Goal: Information Seeking & Learning: Learn about a topic

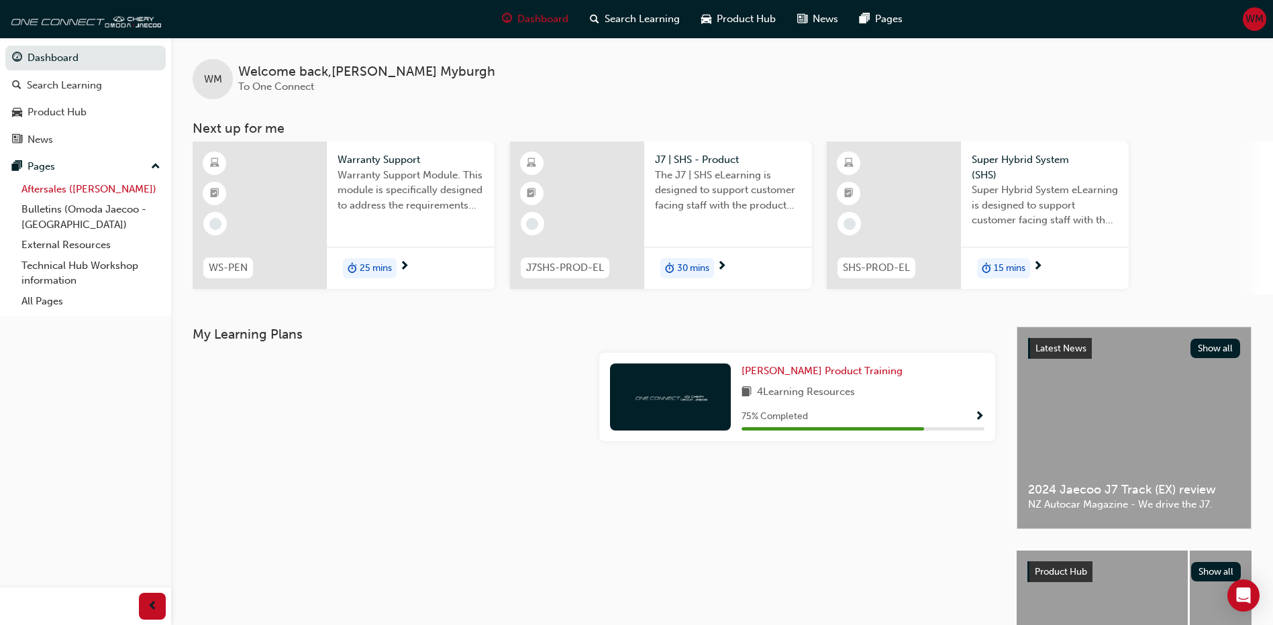
click at [65, 186] on link "Aftersales ([PERSON_NAME])" at bounding box center [91, 189] width 150 height 21
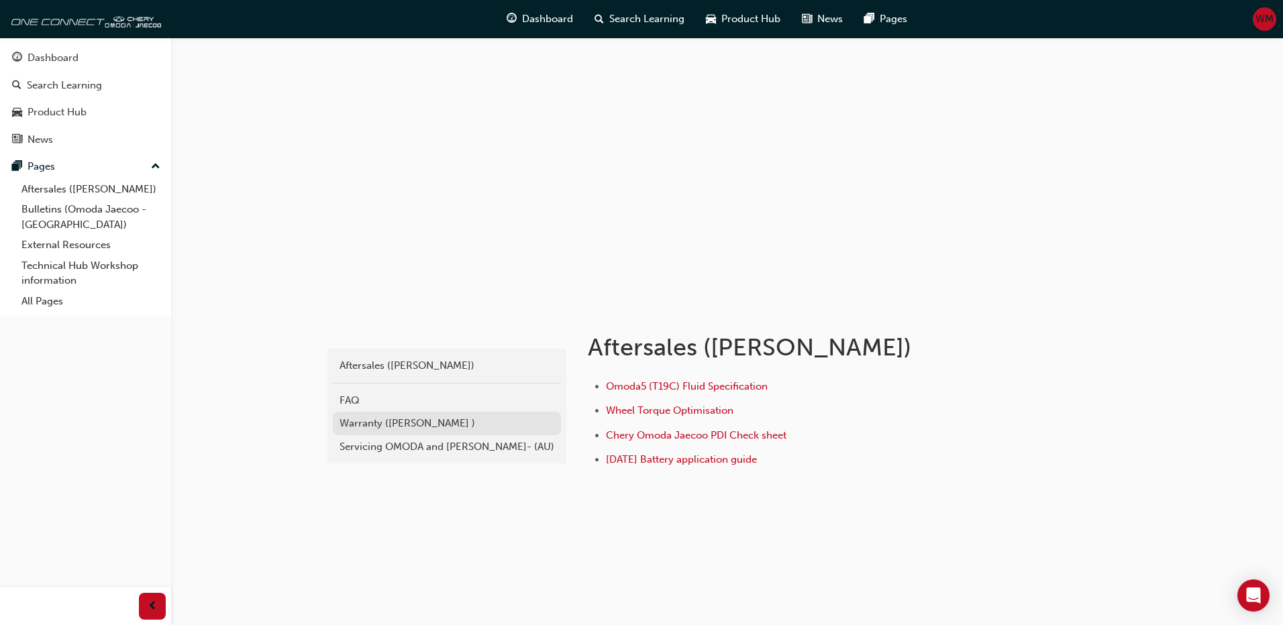
click at [369, 425] on div "Warranty ([PERSON_NAME] )" at bounding box center [447, 423] width 215 height 15
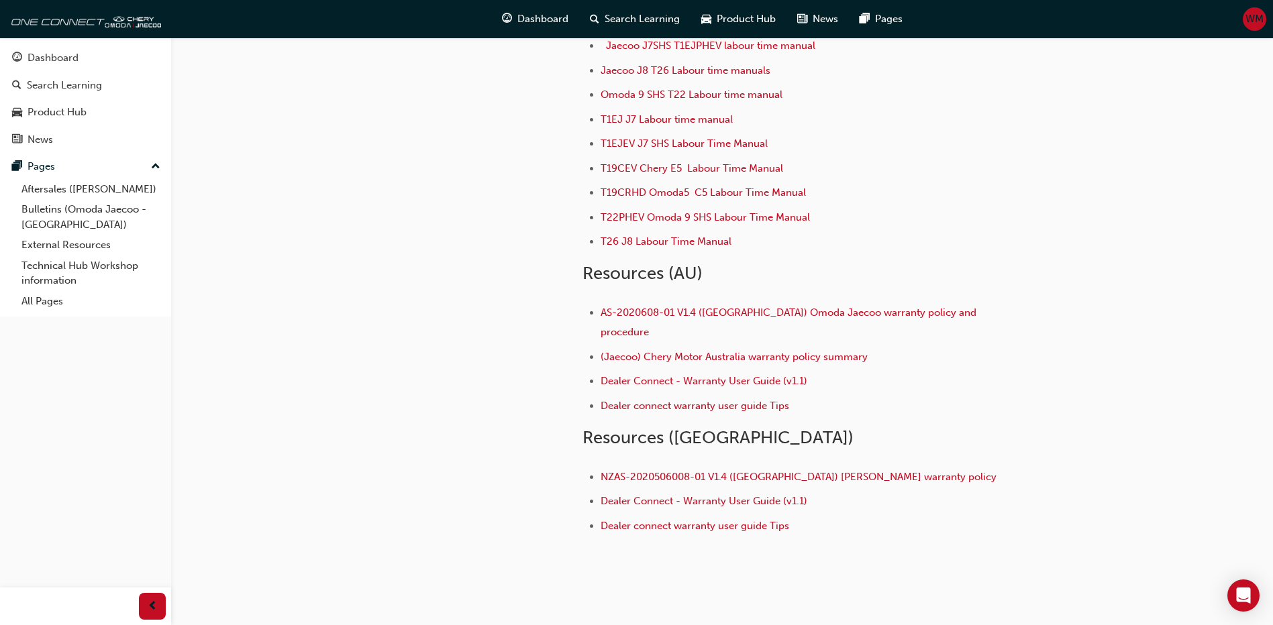
scroll to position [176, 0]
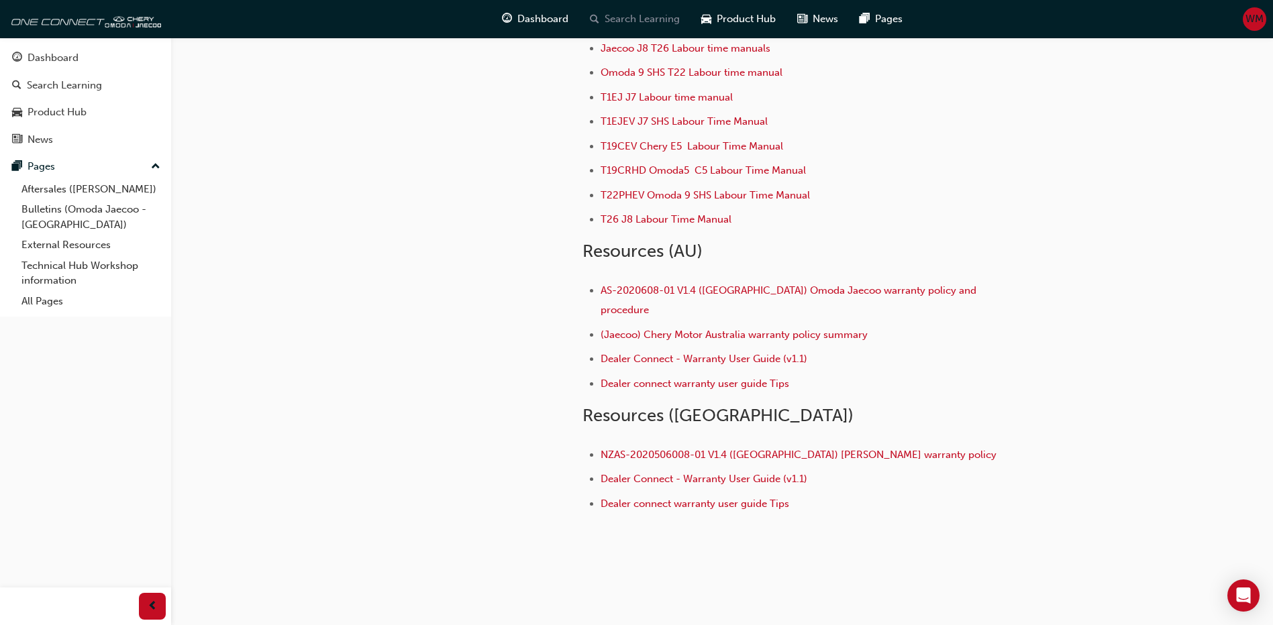
click at [654, 19] on span "Search Learning" at bounding box center [642, 18] width 75 height 15
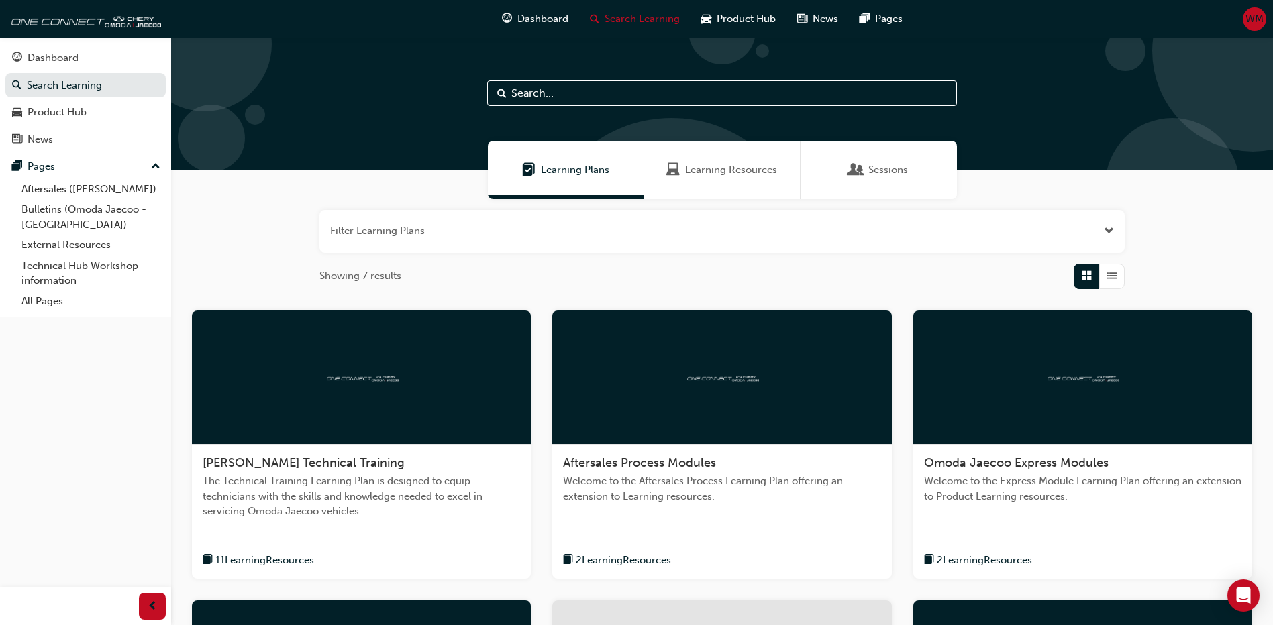
click at [574, 97] on input "text" at bounding box center [722, 94] width 470 height 26
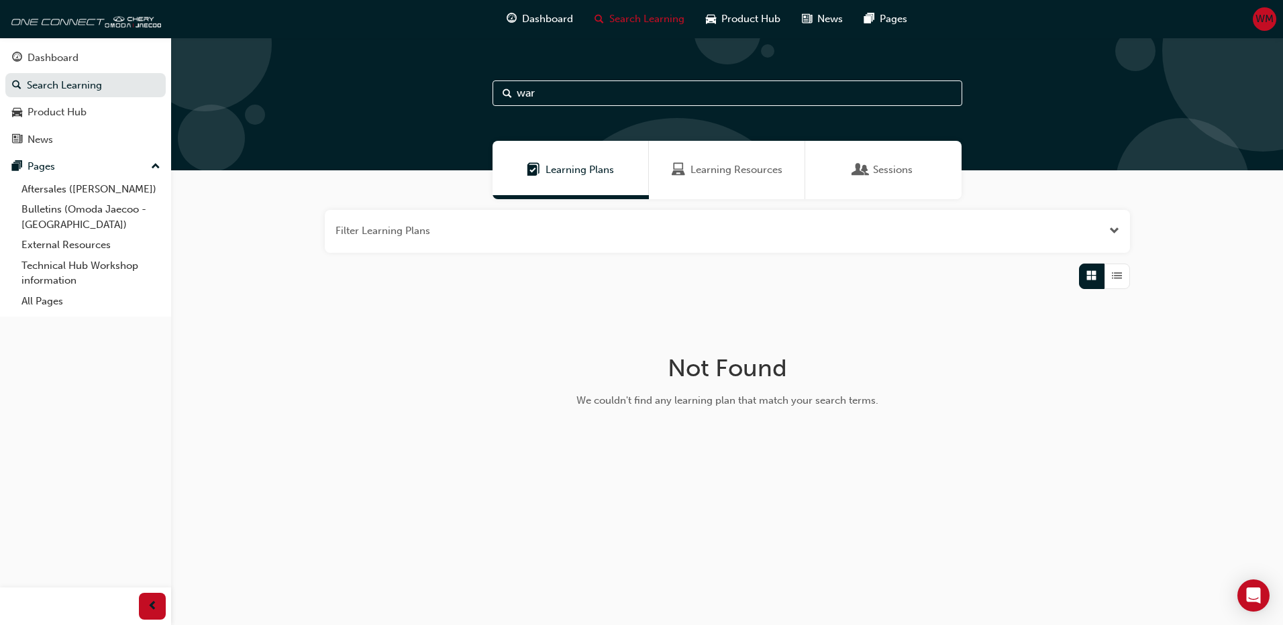
click at [540, 97] on input "war" at bounding box center [728, 94] width 470 height 26
type input "warranty"
click at [712, 170] on span "Learning Resources" at bounding box center [737, 169] width 92 height 15
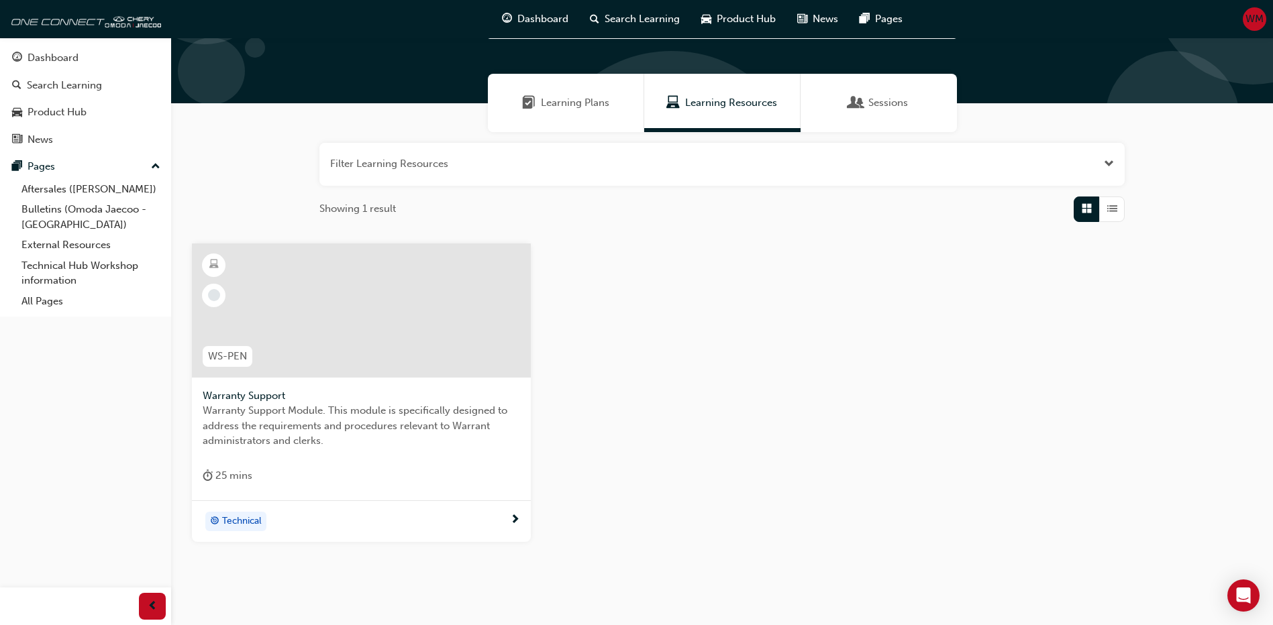
scroll to position [114, 0]
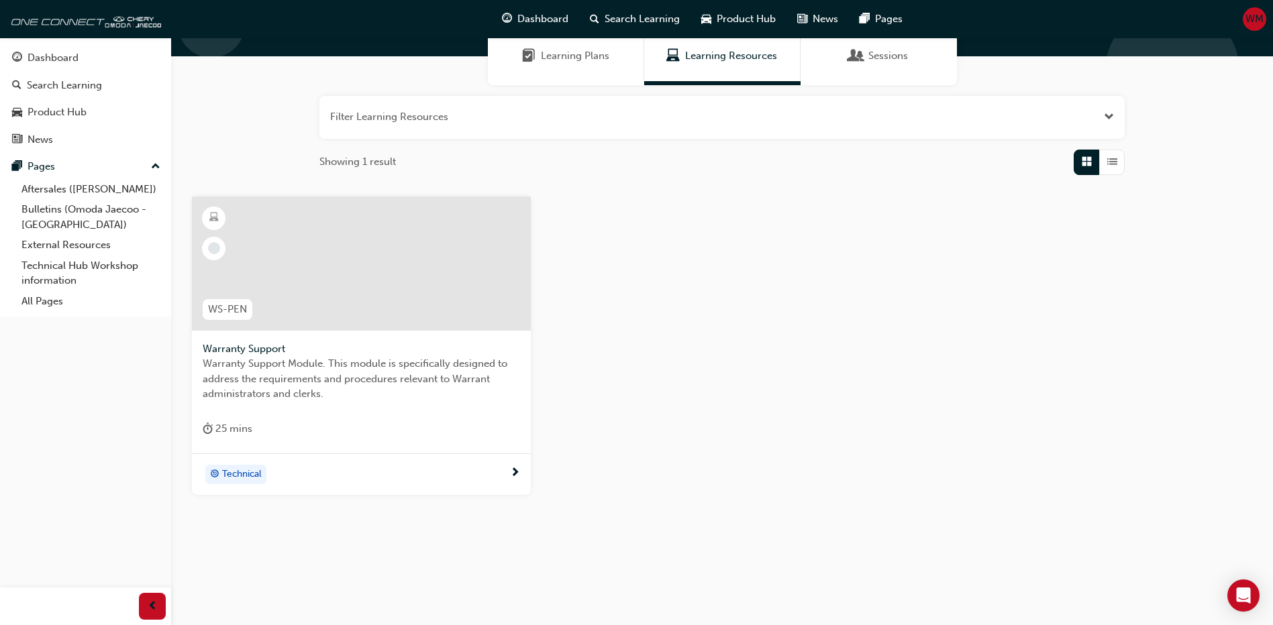
click at [895, 56] on span "Sessions" at bounding box center [888, 55] width 40 height 15
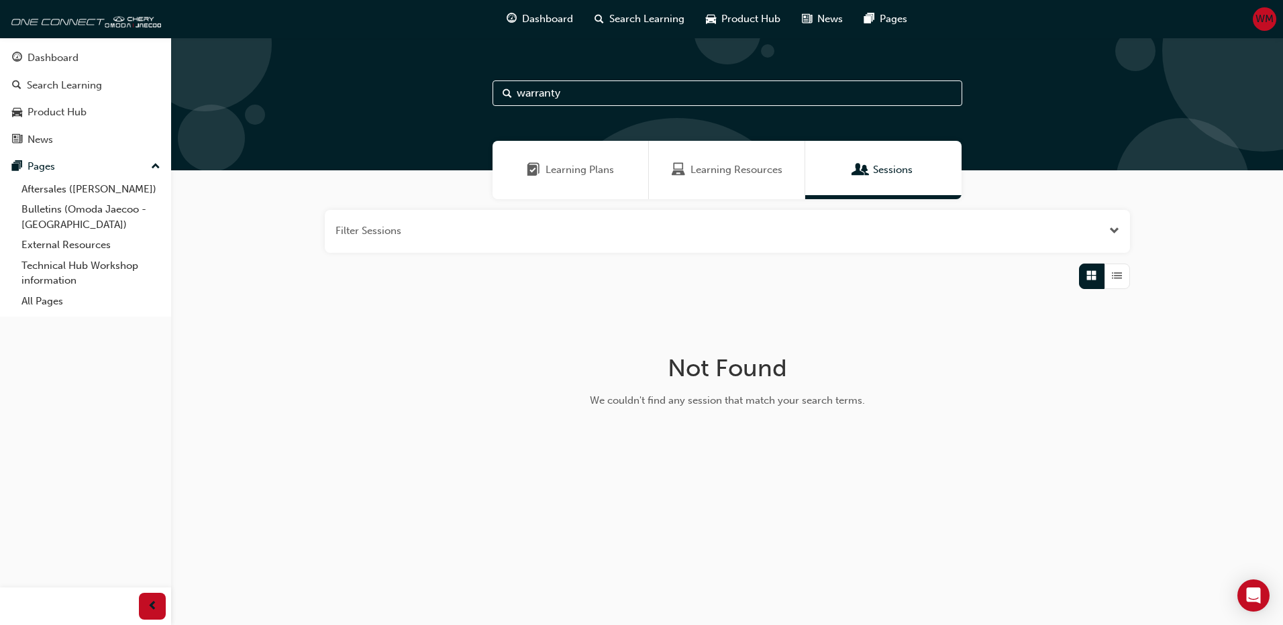
click at [723, 167] on span "Learning Resources" at bounding box center [737, 169] width 92 height 15
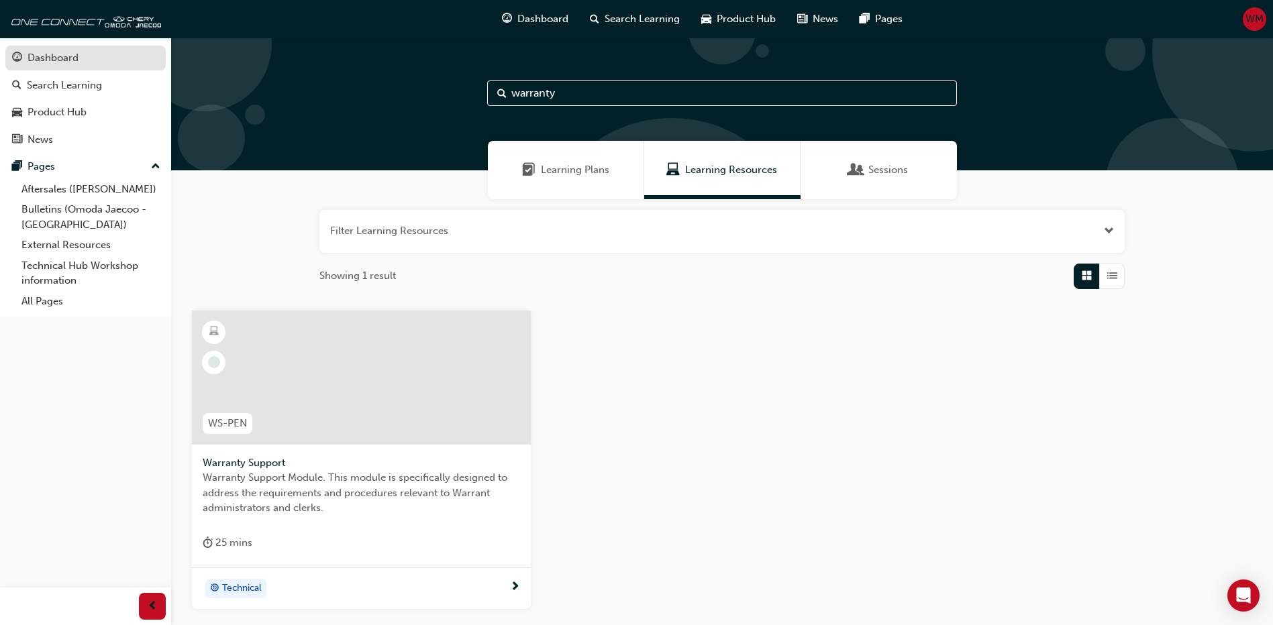
click at [91, 60] on div "Dashboard" at bounding box center [85, 58] width 147 height 17
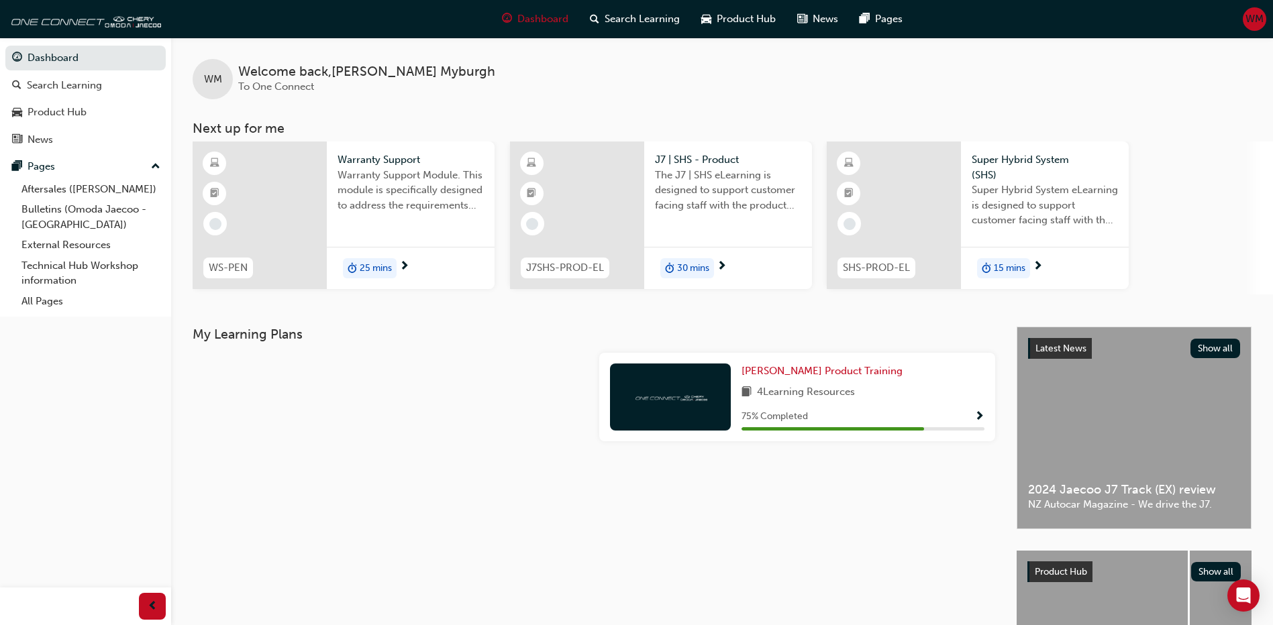
click at [345, 162] on span "Warranty Support" at bounding box center [411, 159] width 146 height 15
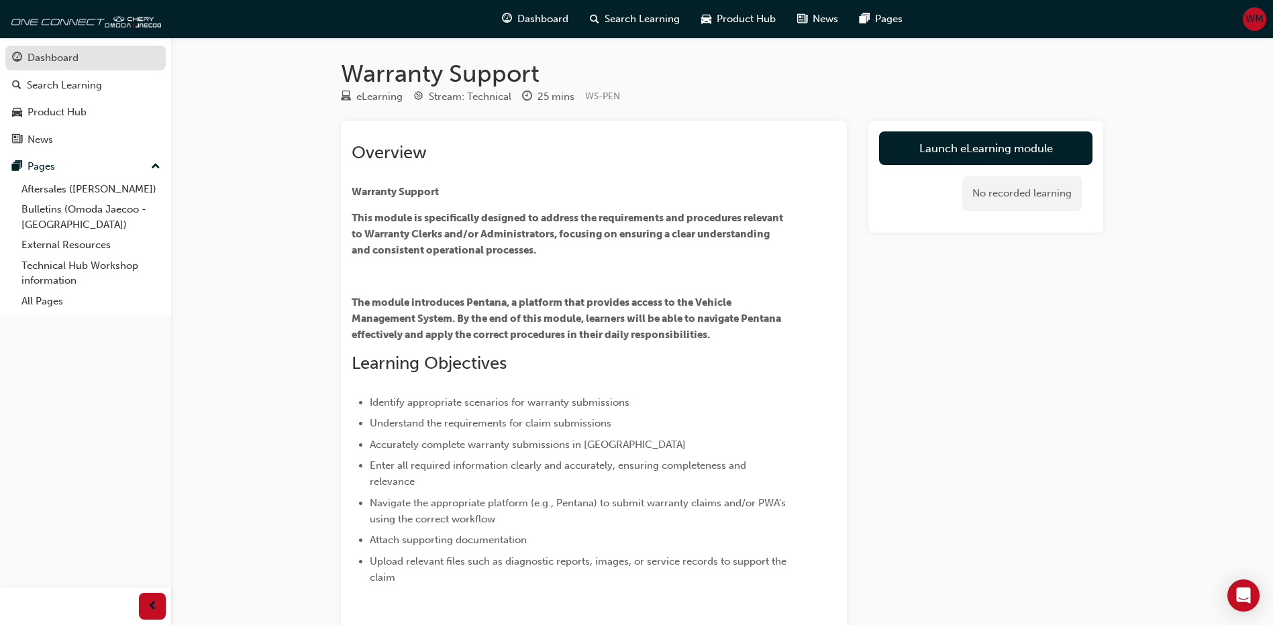
click at [61, 58] on div "Dashboard" at bounding box center [53, 57] width 51 height 15
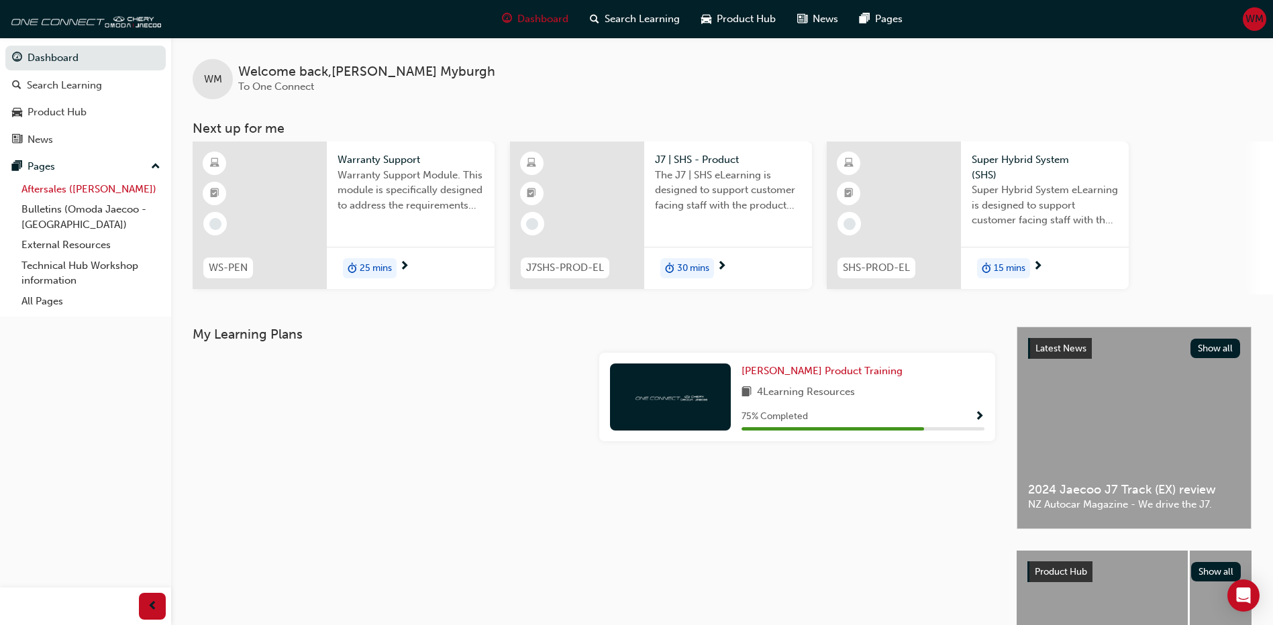
click at [60, 189] on link "Aftersales ([PERSON_NAME])" at bounding box center [91, 189] width 150 height 21
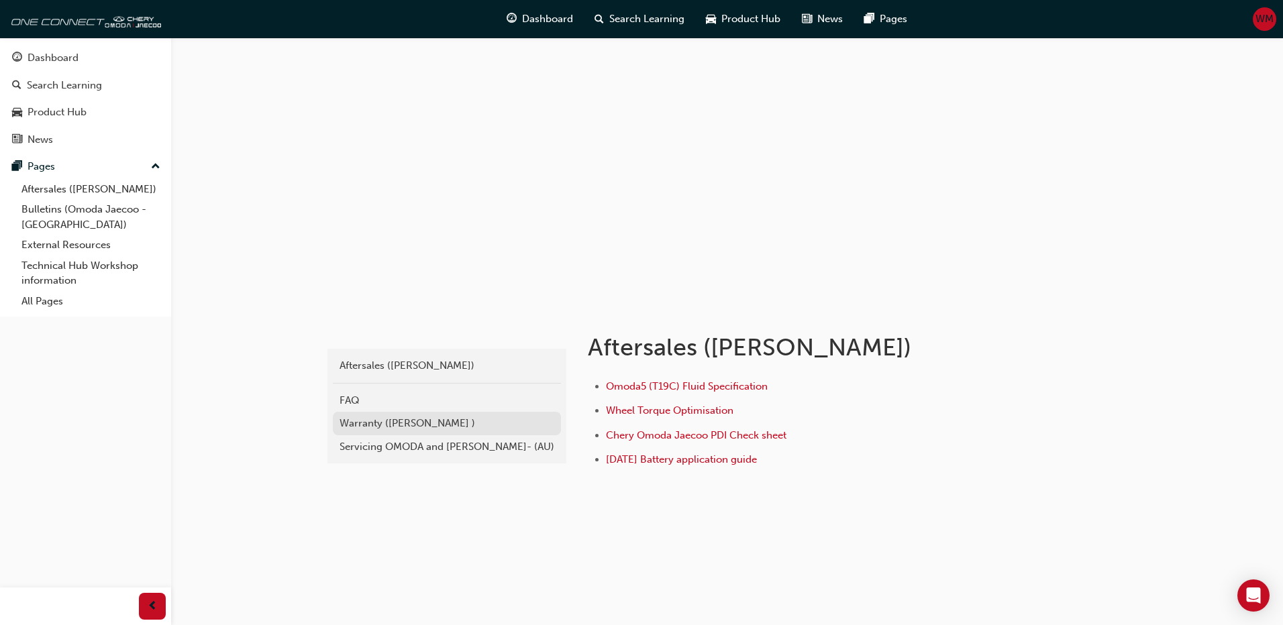
click at [366, 428] on div "Warranty ([PERSON_NAME] )" at bounding box center [447, 423] width 215 height 15
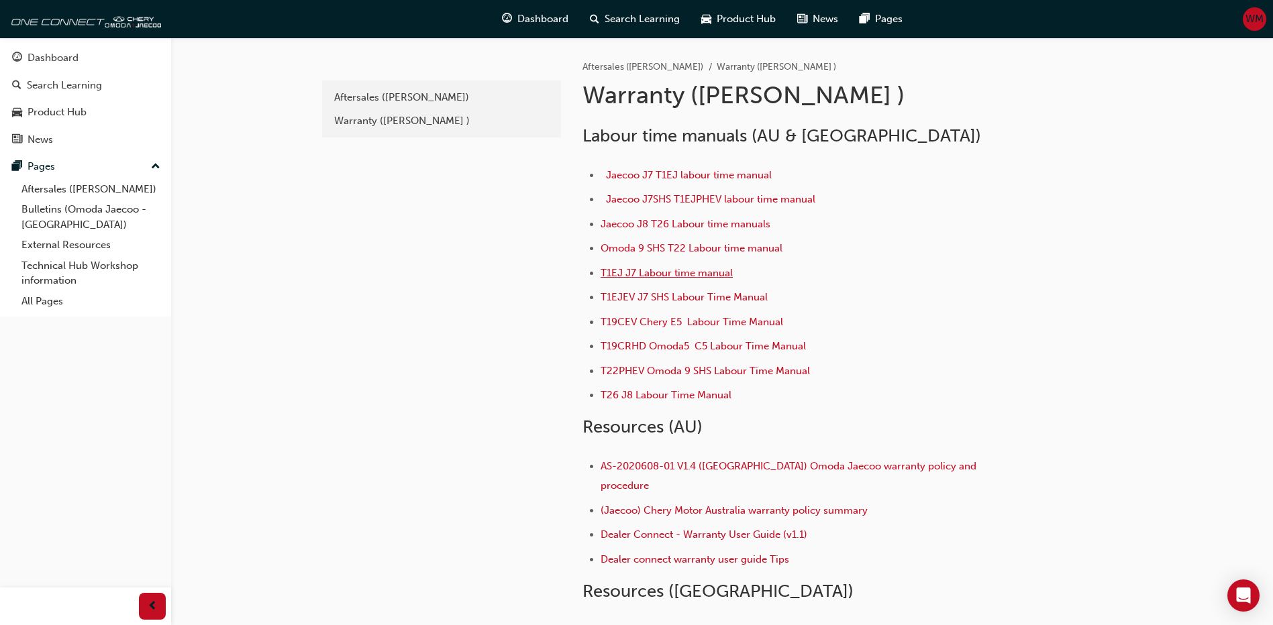
click at [679, 272] on span "T1EJ J7 Labour time manual" at bounding box center [667, 273] width 132 height 12
